Goal: Information Seeking & Learning: Learn about a topic

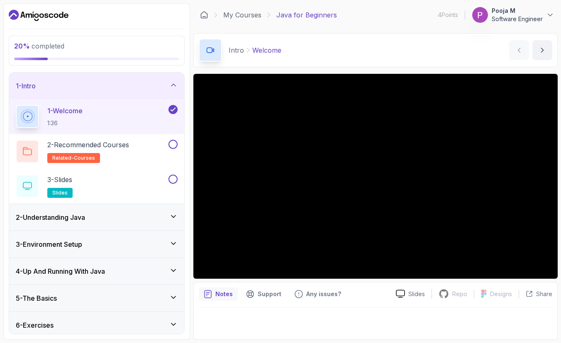
scroll to position [32, 0]
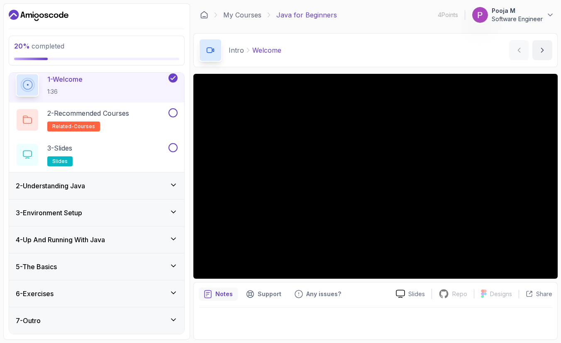
click at [88, 205] on div "3 - Environment Setup" at bounding box center [96, 213] width 175 height 27
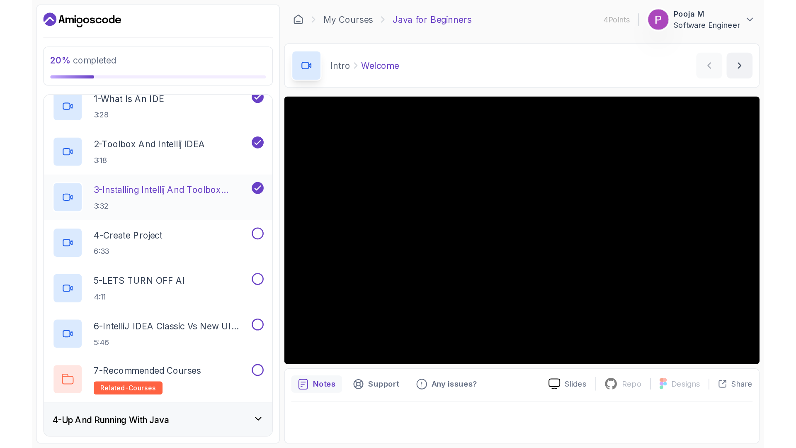
scroll to position [94, 0]
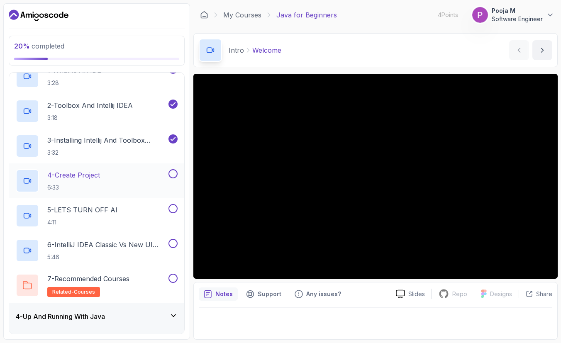
click at [166, 180] on div "4 - Create Project 6:33" at bounding box center [91, 180] width 151 height 23
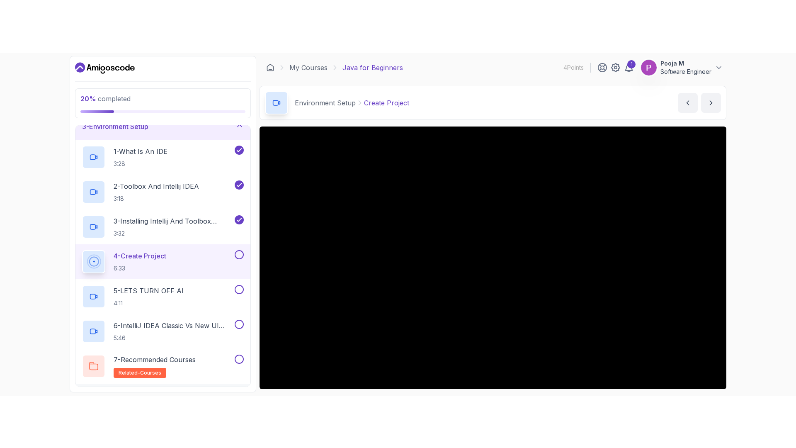
scroll to position [94, 0]
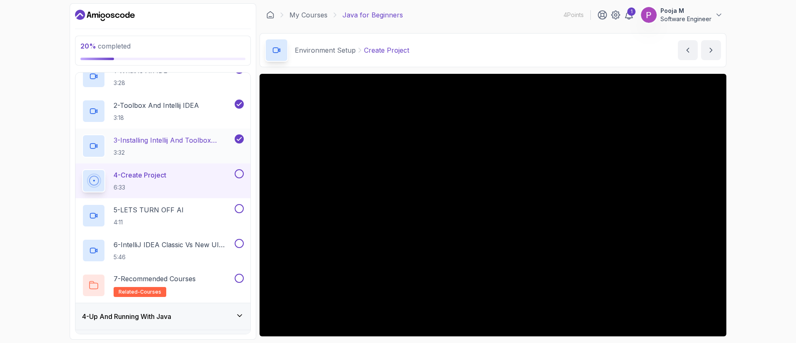
click at [194, 145] on h2 "3 - Installing Intellij And Toolbox Configuration 3:32" at bounding box center [173, 146] width 119 height 22
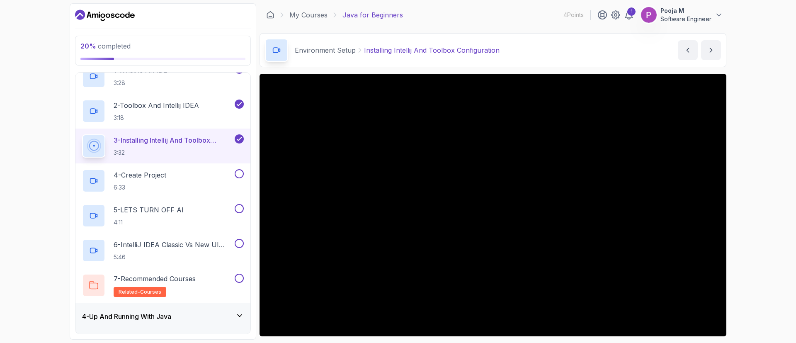
click at [560, 121] on div "20 % completed 1 - Intro 2 - Understanding Java 3 - Environment Setup 1 - What …" at bounding box center [398, 171] width 796 height 343
click at [143, 180] on p "4 - Create Project" at bounding box center [140, 175] width 53 height 10
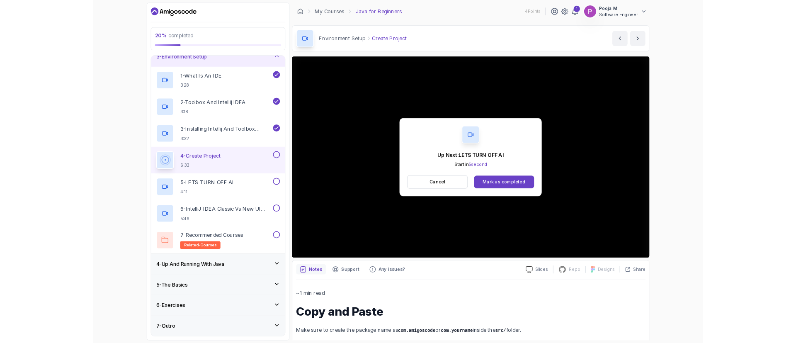
scroll to position [94, 0]
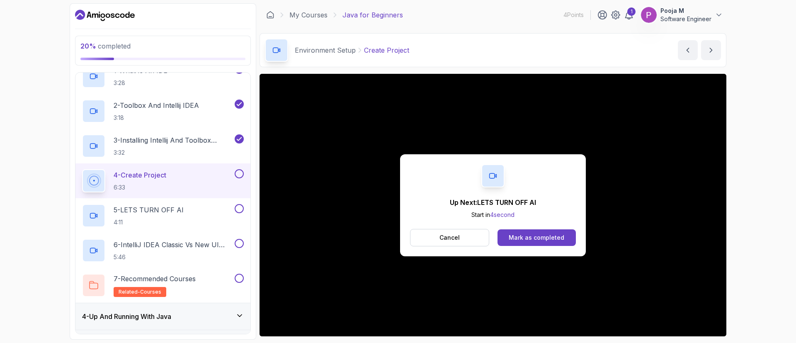
click at [528, 226] on div "Up Next: LETS TURN OFF AI Start in 4 second Cancel Mark as completed" at bounding box center [493, 205] width 186 height 102
click at [530, 236] on div "Mark as completed" at bounding box center [537, 238] width 56 height 8
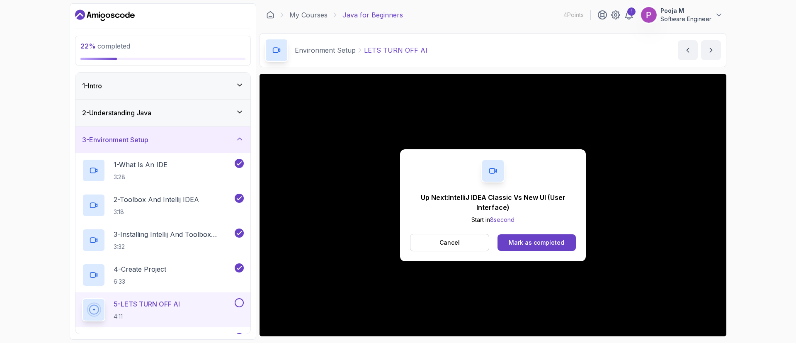
scroll to position [54, 0]
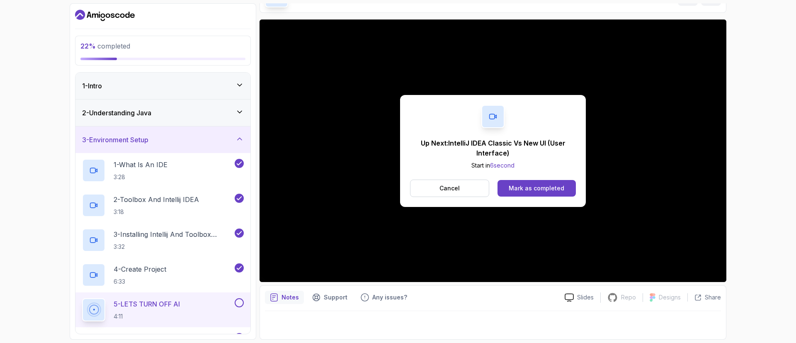
click at [291, 299] on p "Notes" at bounding box center [290, 297] width 17 height 8
click at [556, 190] on div "Mark as completed" at bounding box center [537, 188] width 56 height 8
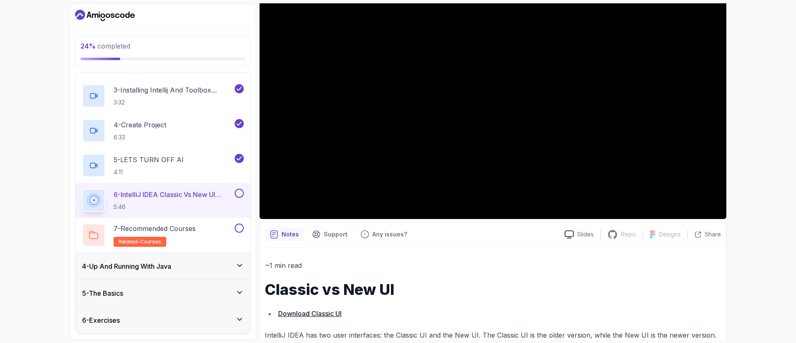
scroll to position [214, 0]
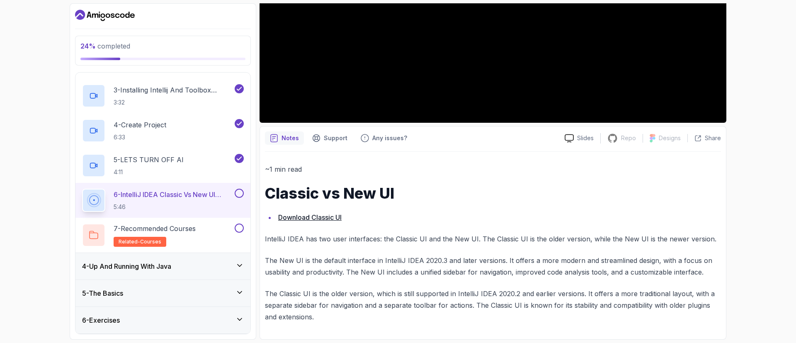
click at [389, 300] on p "The Classic UI is the older version, which is still supported in IntelliJ IDEA …" at bounding box center [493, 305] width 456 height 35
click at [321, 292] on p "The Classic UI is the older version, which is still supported in IntelliJ IDEA …" at bounding box center [493, 305] width 456 height 35
